Goal: Information Seeking & Learning: Learn about a topic

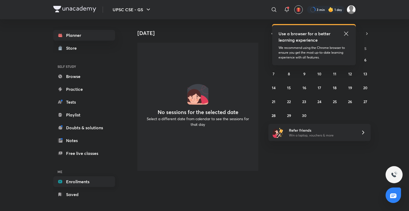
click at [74, 179] on link "Enrollments" at bounding box center [84, 181] width 62 height 11
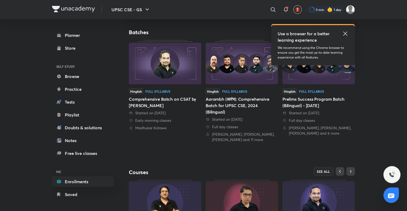
scroll to position [162, 0]
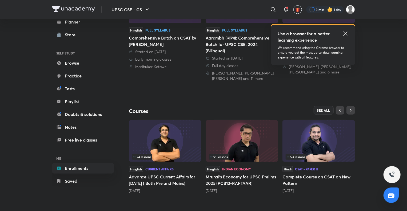
click at [314, 144] on img at bounding box center [318, 141] width 72 height 42
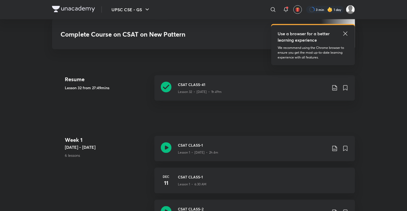
scroll to position [231, 0]
click at [344, 36] on icon at bounding box center [345, 33] width 6 height 6
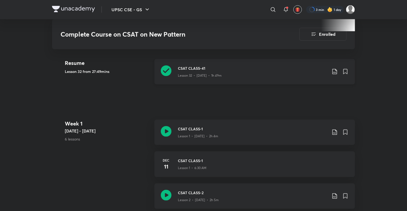
scroll to position [248, 0]
drag, startPoint x: 373, startPoint y: 207, endPoint x: 373, endPoint y: 212, distance: 4.8
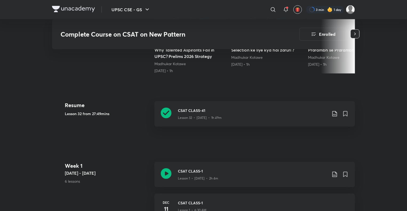
scroll to position [205, 0]
click at [284, 11] on icon at bounding box center [285, 9] width 6 height 6
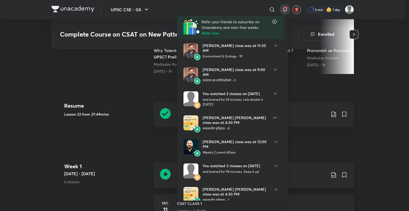
click at [370, 91] on div at bounding box center [204, 105] width 409 height 211
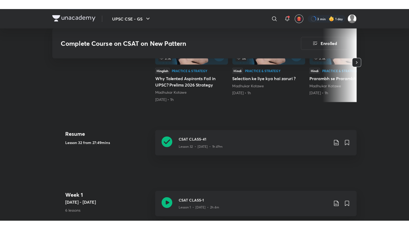
scroll to position [186, 0]
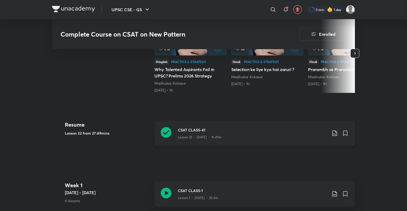
click at [273, 137] on div "Lesson 32 • [DATE] • 1h 49m" at bounding box center [252, 135] width 149 height 7
